Goal: Task Accomplishment & Management: Complete application form

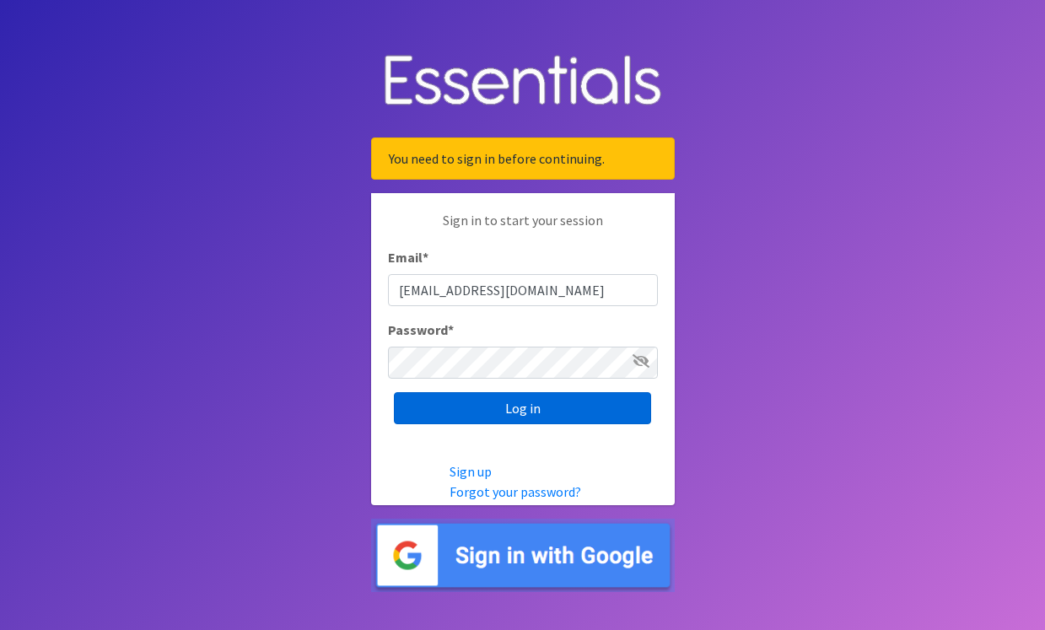
type input "[EMAIL_ADDRESS][DOMAIN_NAME]"
click at [530, 419] on input "Log in" at bounding box center [522, 408] width 257 height 32
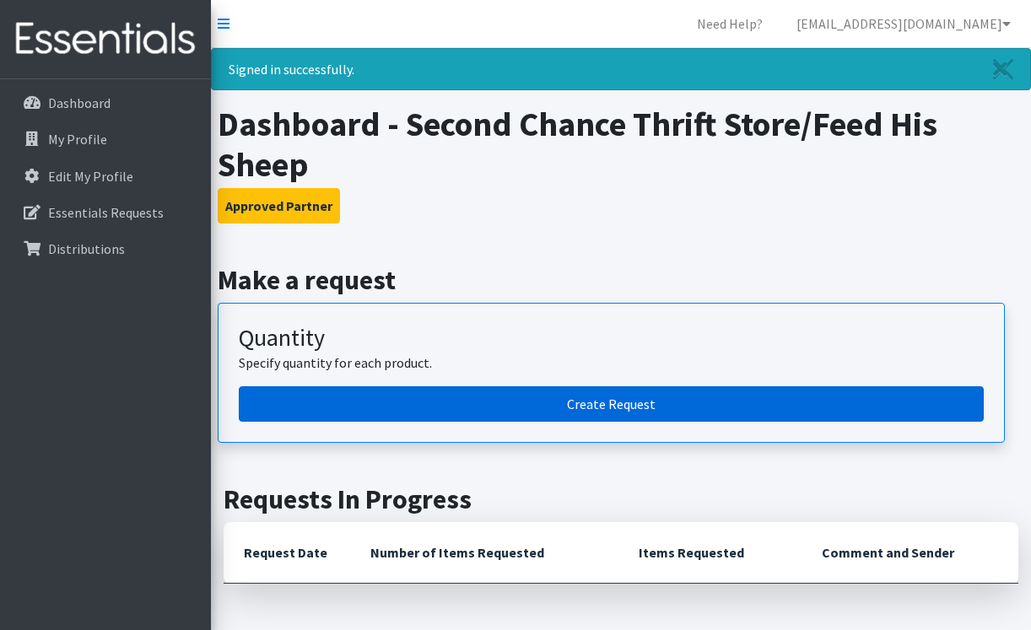
click at [592, 402] on link "Create Request" at bounding box center [611, 403] width 745 height 35
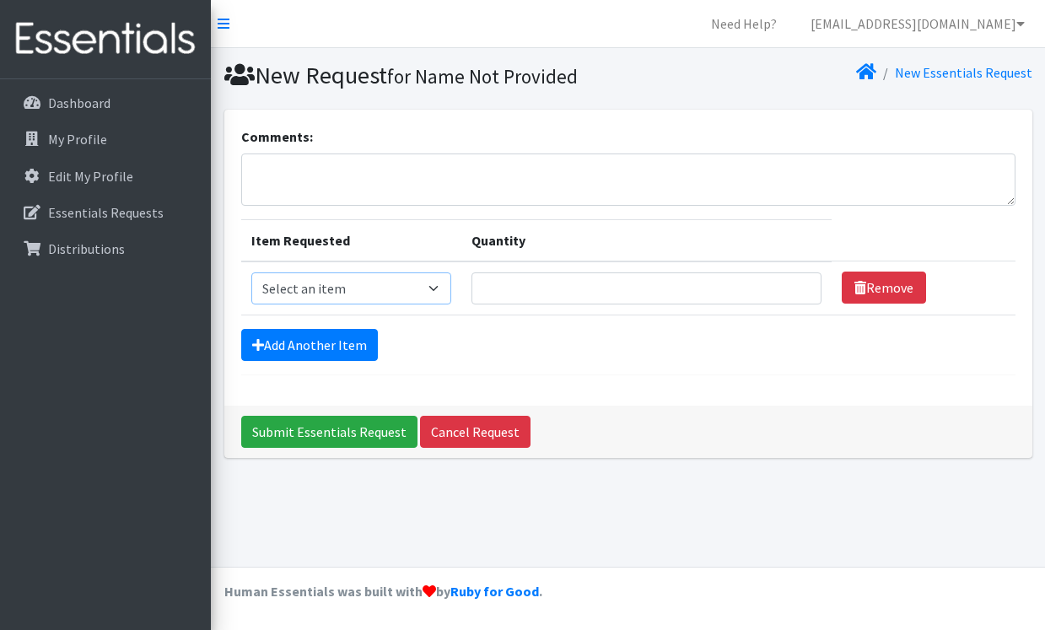
click at [251, 272] on select "Select an item Pad Kits Tampon Kit" at bounding box center [351, 288] width 200 height 32
select select "12262"
click option "Tampon Kit" at bounding box center [0, 0] width 0 height 0
click at [111, 212] on p "Essentials Requests" at bounding box center [106, 212] width 116 height 17
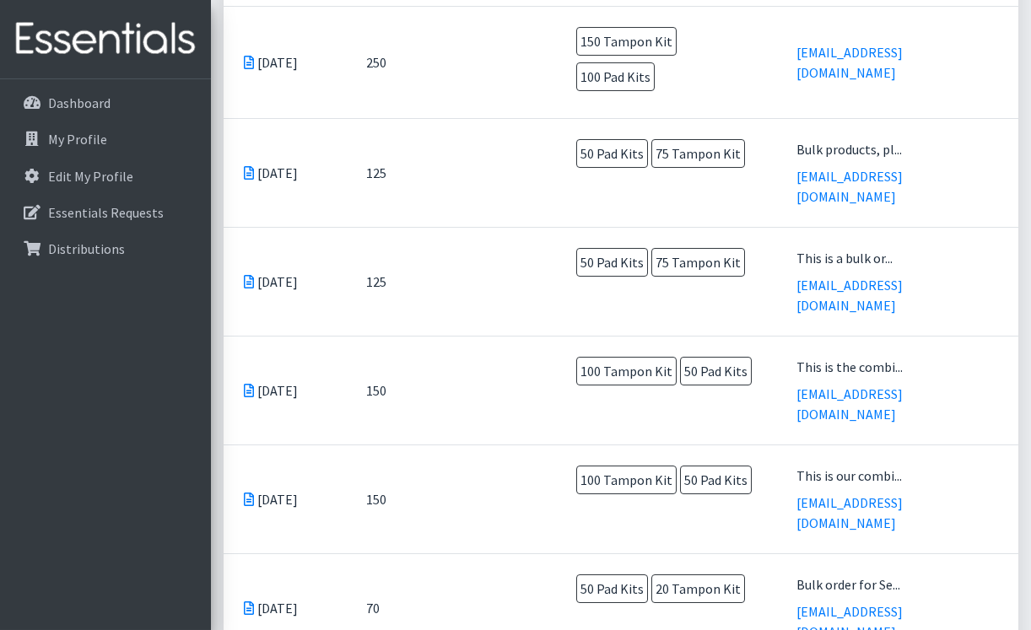
scroll to position [688, 0]
